Goal: Find specific page/section: Find specific page/section

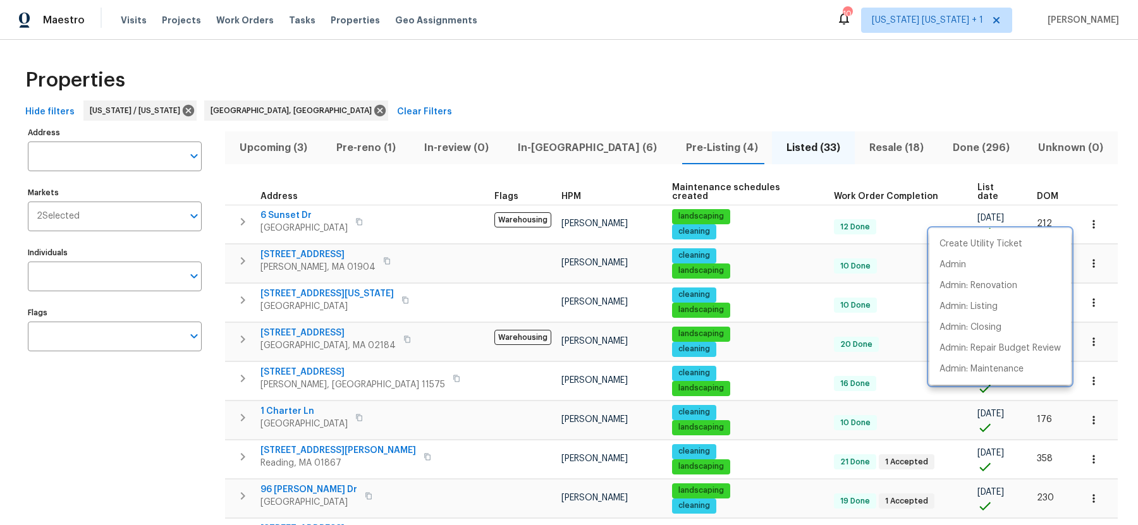
click at [603, 63] on div at bounding box center [569, 262] width 1138 height 525
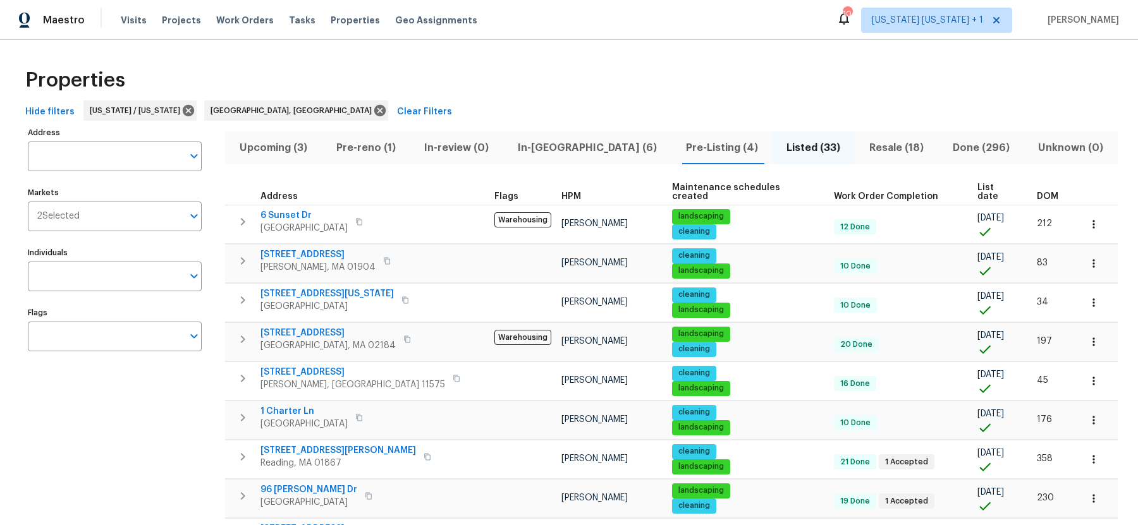
click at [268, 144] on span "Upcoming (3)" at bounding box center [274, 148] width 82 height 18
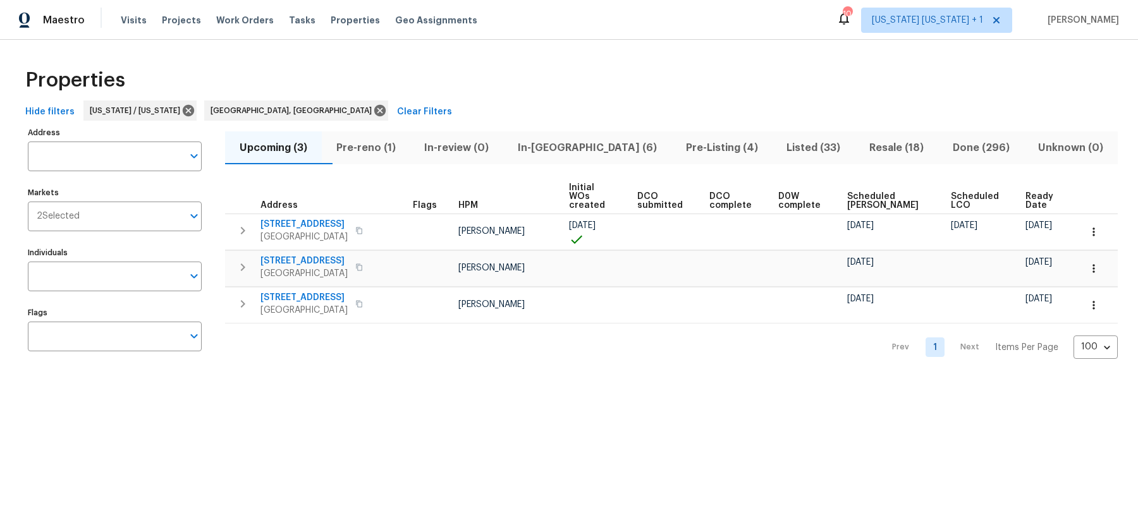
click at [601, 154] on span "In-reno (6)" at bounding box center [587, 148] width 153 height 18
